Goal: Information Seeking & Learning: Understand process/instructions

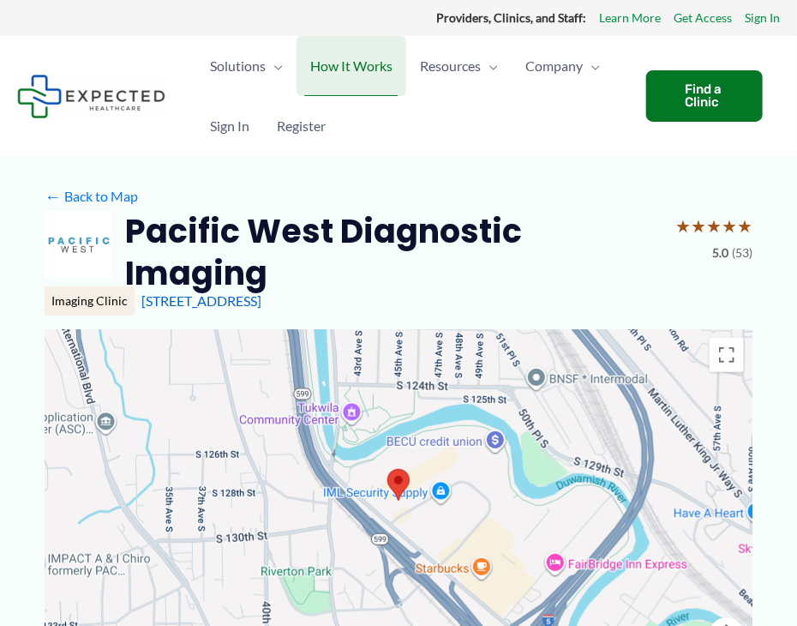
click at [357, 60] on span "How It Works" at bounding box center [351, 66] width 82 height 60
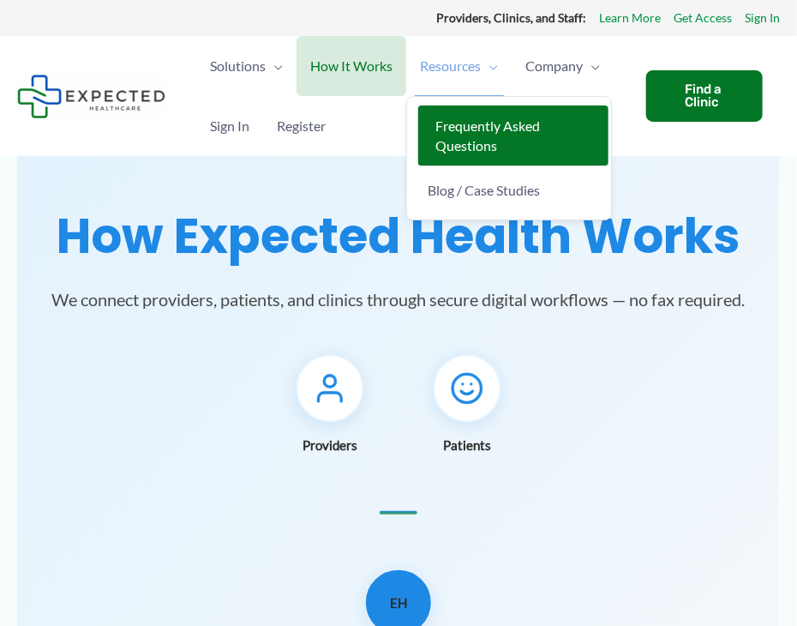
click at [490, 124] on span "Frequently Asked Questions" at bounding box center [487, 135] width 105 height 36
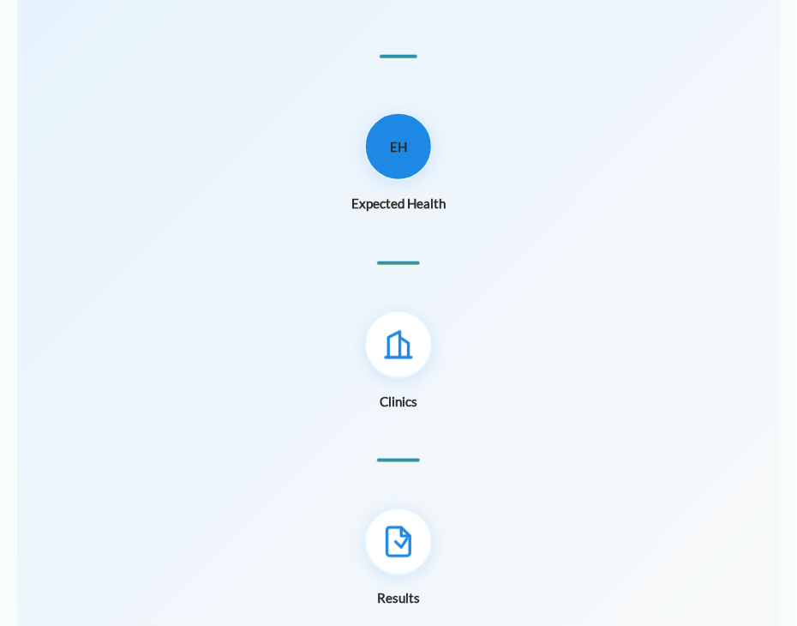
scroll to position [189, 0]
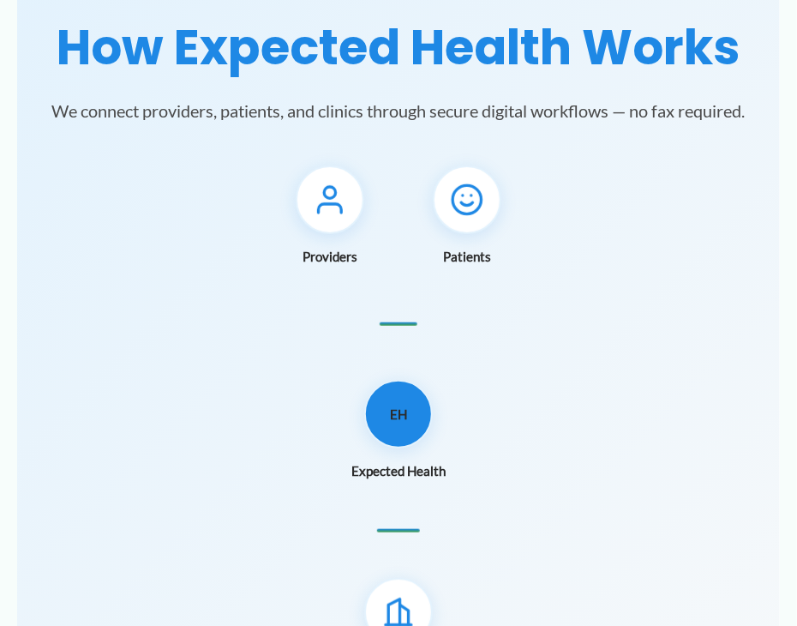
click at [470, 203] on icon at bounding box center [467, 200] width 34 height 34
